Goal: Transaction & Acquisition: Purchase product/service

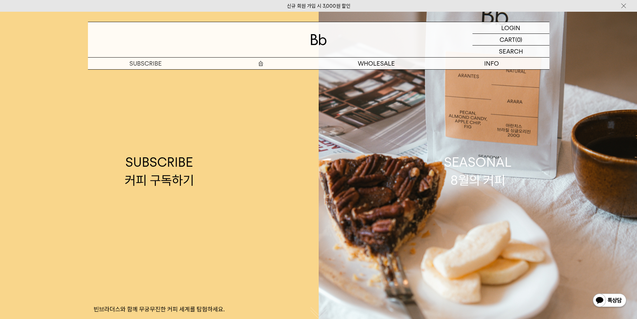
click at [261, 65] on p "숍" at bounding box center [260, 64] width 115 height 12
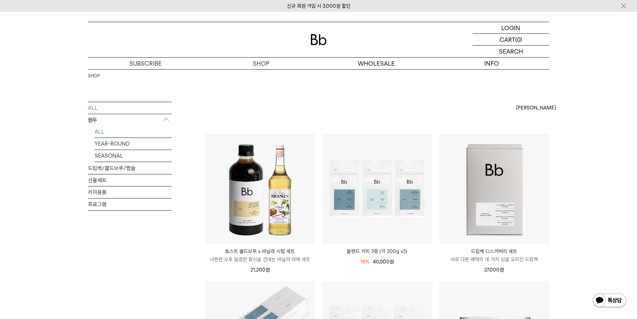
click at [123, 134] on link "ALL" at bounding box center [133, 132] width 77 height 12
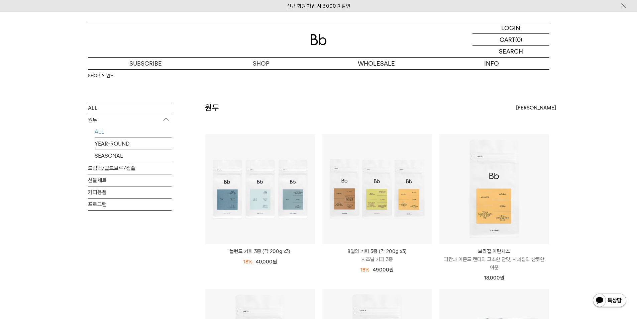
drag, startPoint x: 258, startPoint y: 107, endPoint x: 253, endPoint y: 106, distance: 5.0
